Goal: Obtain resource: Download file/media

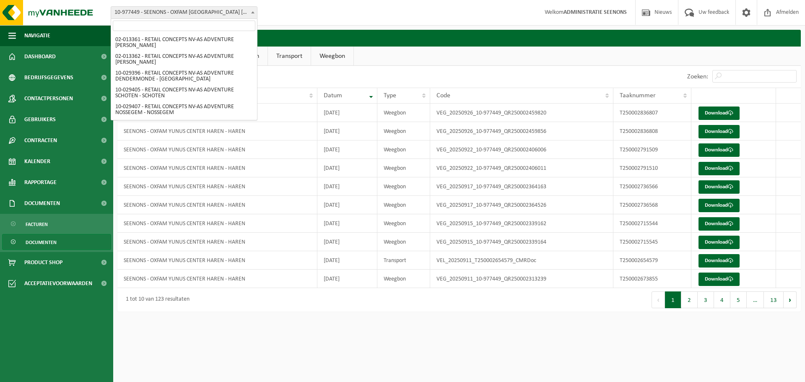
click at [179, 9] on span "10-977449 - SEENONS - OXFAM [GEOGRAPHIC_DATA] [PERSON_NAME]" at bounding box center [184, 13] width 146 height 12
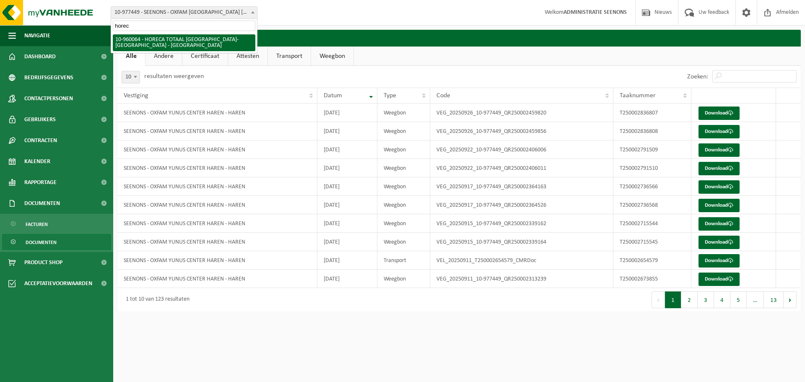
type input "horeca"
select select "149207"
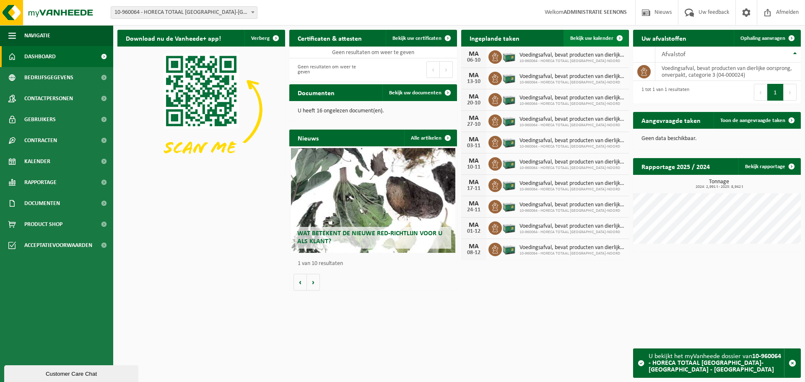
click at [613, 45] on span at bounding box center [619, 38] width 17 height 17
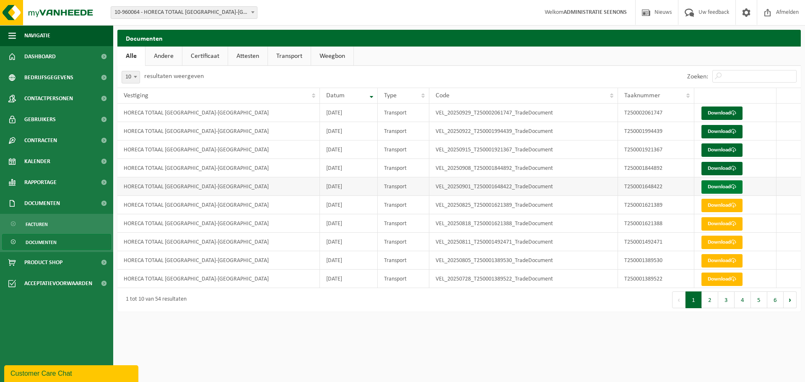
click at [718, 189] on link "Download" at bounding box center [722, 186] width 41 height 13
drag, startPoint x: 736, startPoint y: 377, endPoint x: 737, endPoint y: 371, distance: 6.3
click at [736, 375] on html "Vestiging: 02-013361 - RETAIL CONCEPTS NV-AS ADVENTURE OLEN - OLEN 02-013362 - …" at bounding box center [402, 191] width 805 height 382
click at [736, 164] on link "Download" at bounding box center [722, 168] width 41 height 13
click at [736, 149] on span at bounding box center [733, 149] width 5 height 5
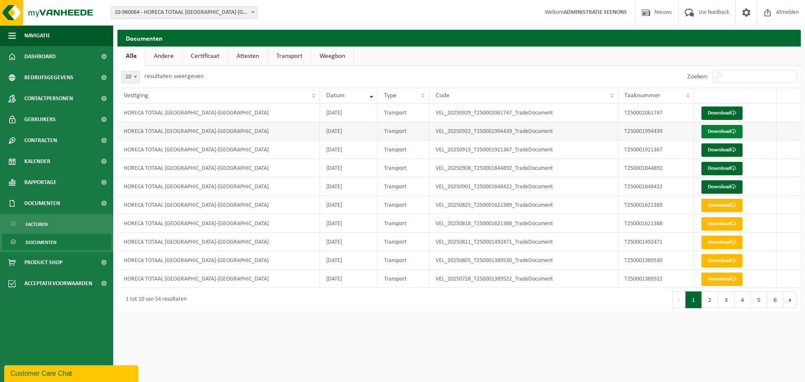
click at [740, 130] on link "Download" at bounding box center [722, 131] width 41 height 13
click at [728, 115] on link "Download" at bounding box center [722, 113] width 41 height 13
